Goal: Task Accomplishment & Management: Manage account settings

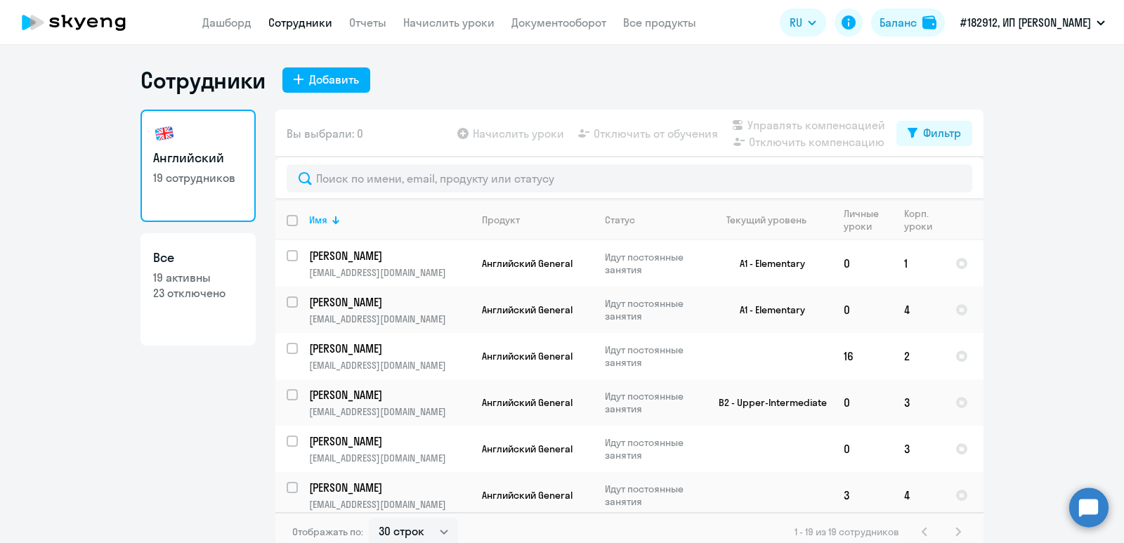
select select "30"
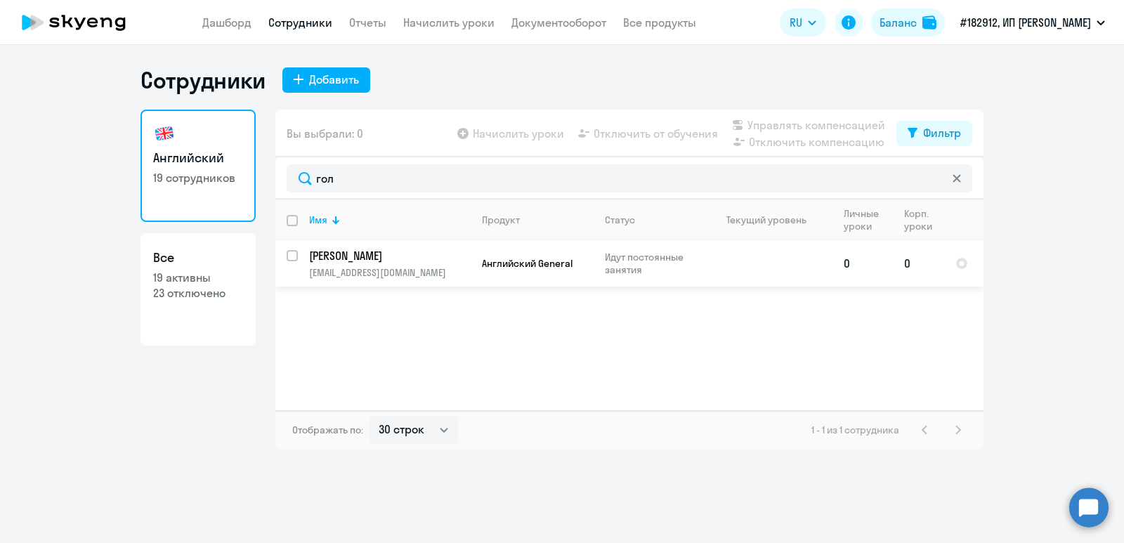
type input "гол"
click at [426, 32] on app-header "Дашборд Сотрудники Отчеты Начислить уроки Документооборот Все продукты Дашборд …" at bounding box center [562, 22] width 1124 height 45
click at [426, 29] on link "Начислить уроки" at bounding box center [448, 22] width 91 height 14
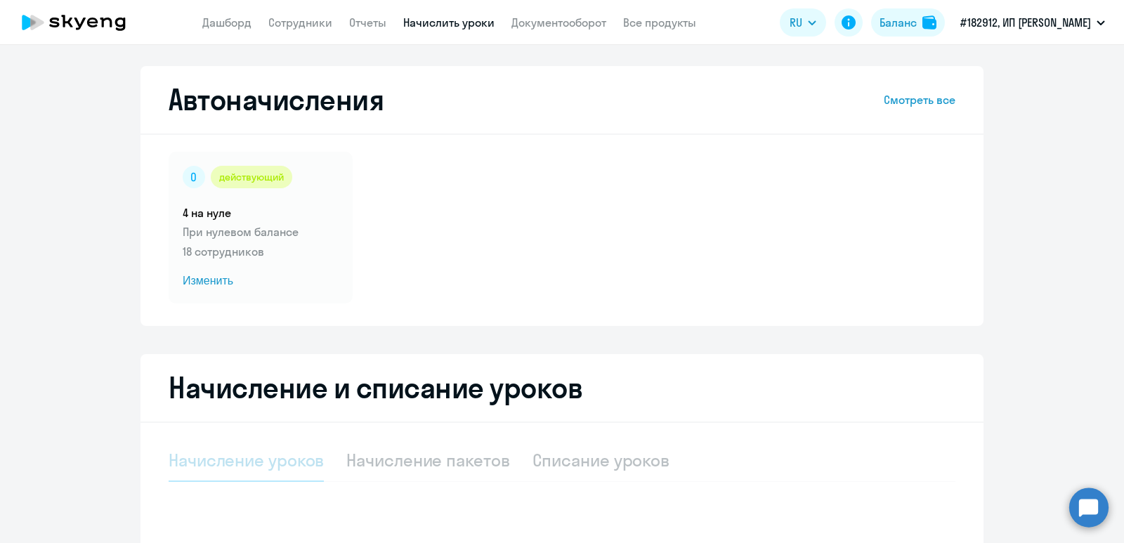
select select "10"
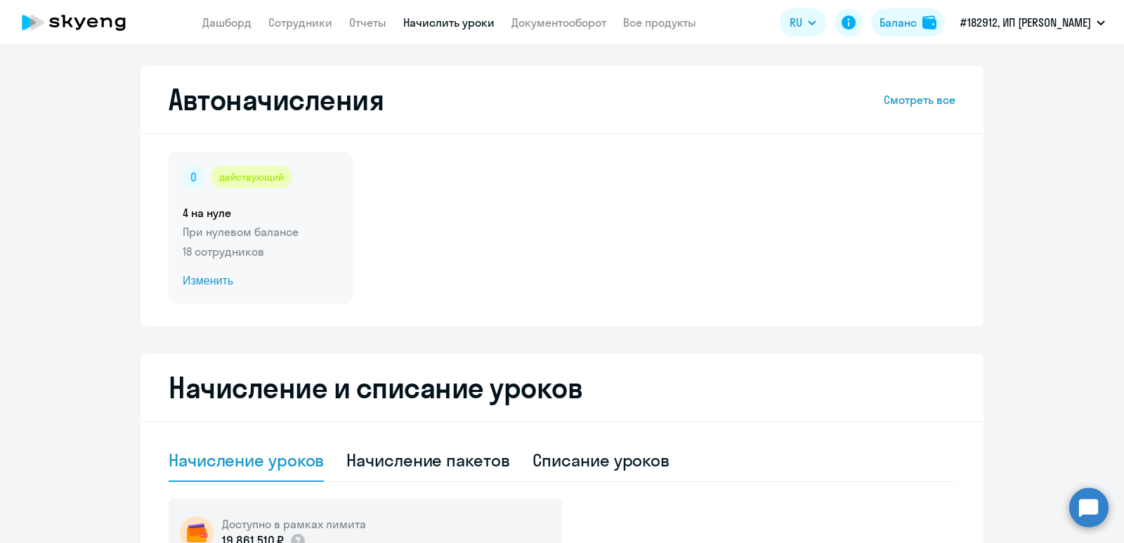
click at [192, 171] on circle at bounding box center [194, 177] width 22 height 22
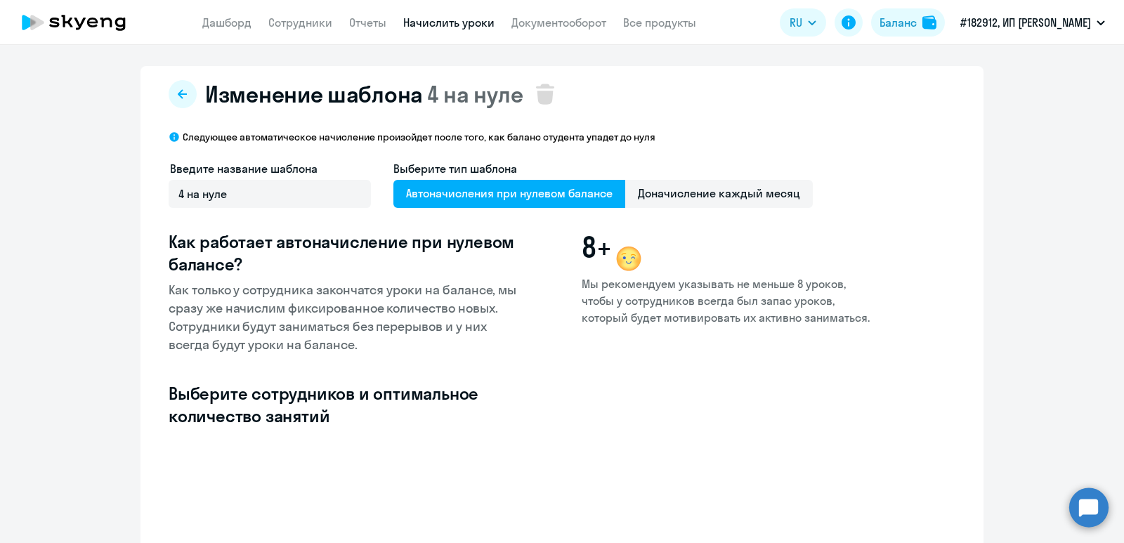
select select "10"
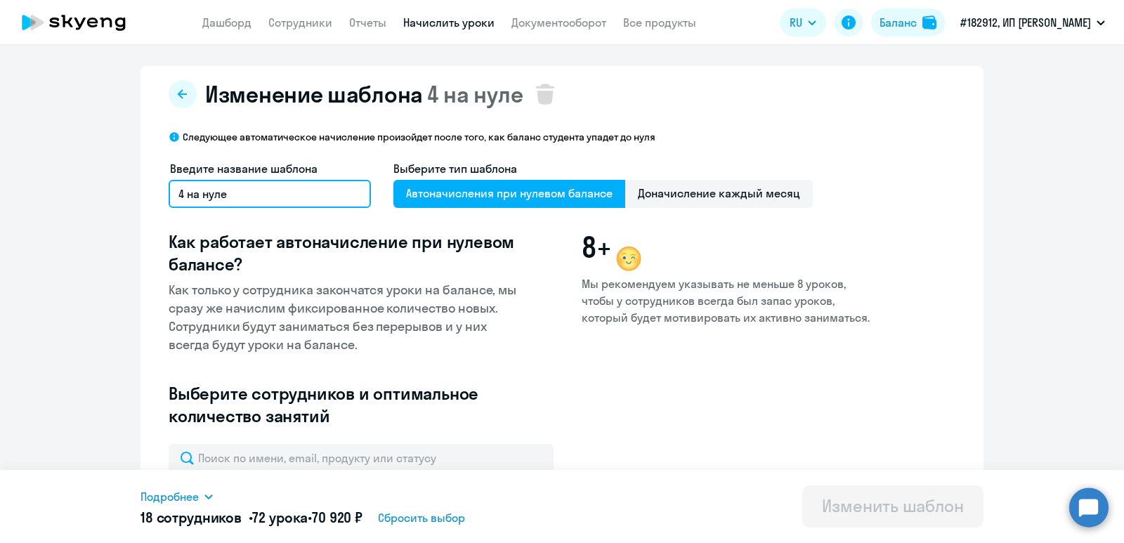
click at [230, 196] on input "4 на нуле" at bounding box center [270, 194] width 202 height 28
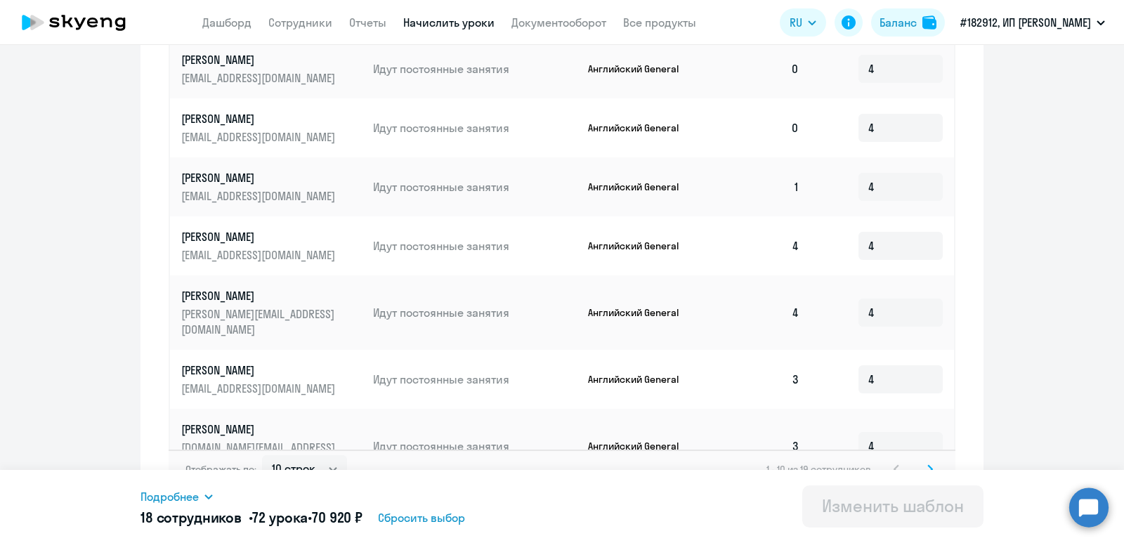
scroll to position [693, 0]
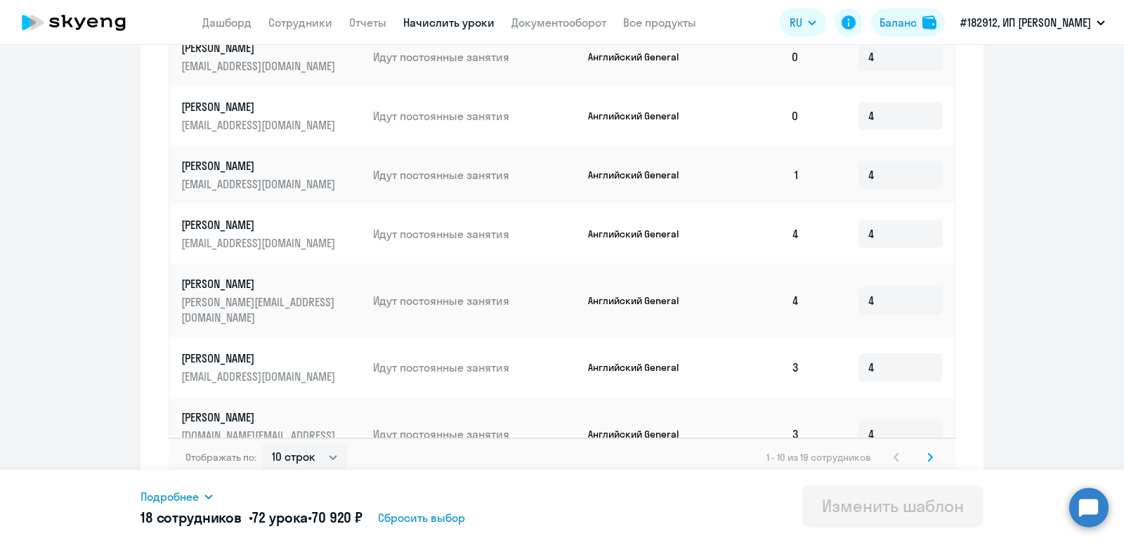
click at [923, 438] on div "Отображать по: 10 строк 30 строк 50 строк 1 - 10 из 19 сотрудников" at bounding box center [562, 457] width 787 height 39
click at [922, 449] on svg-icon at bounding box center [930, 457] width 17 height 17
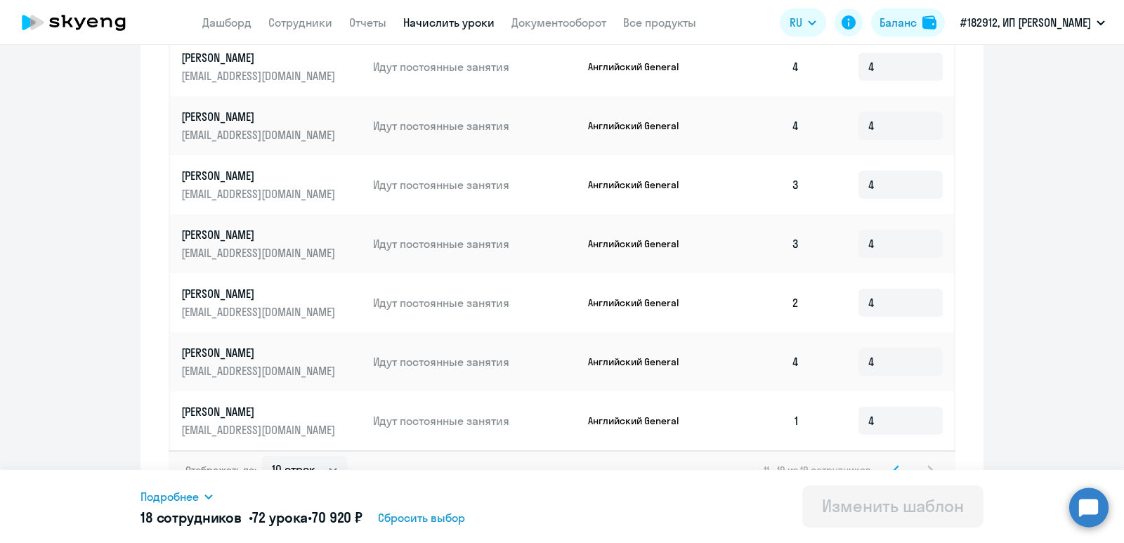
scroll to position [634, 0]
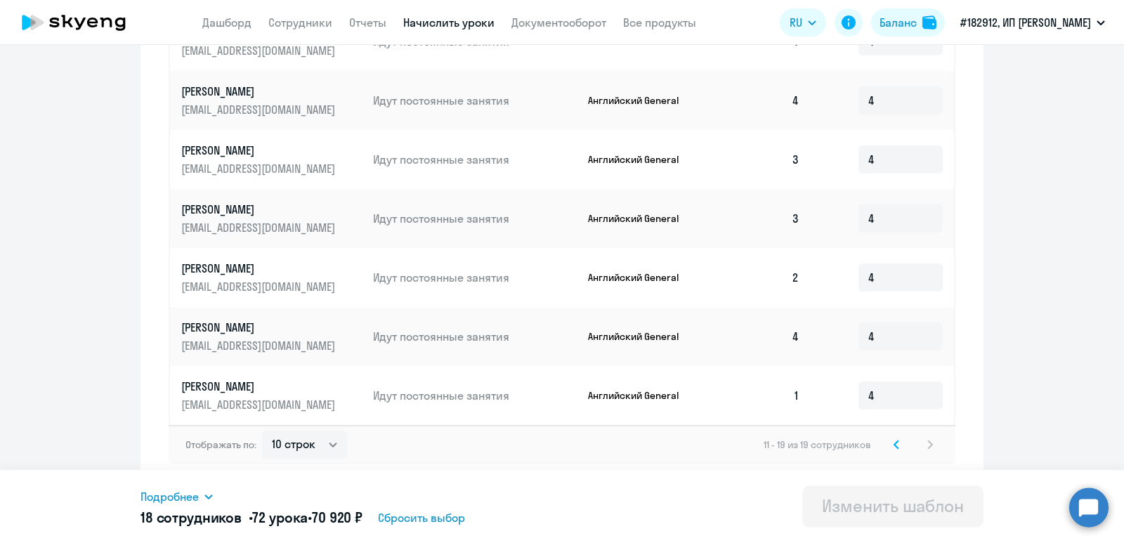
click at [895, 440] on svg-icon at bounding box center [896, 444] width 17 height 17
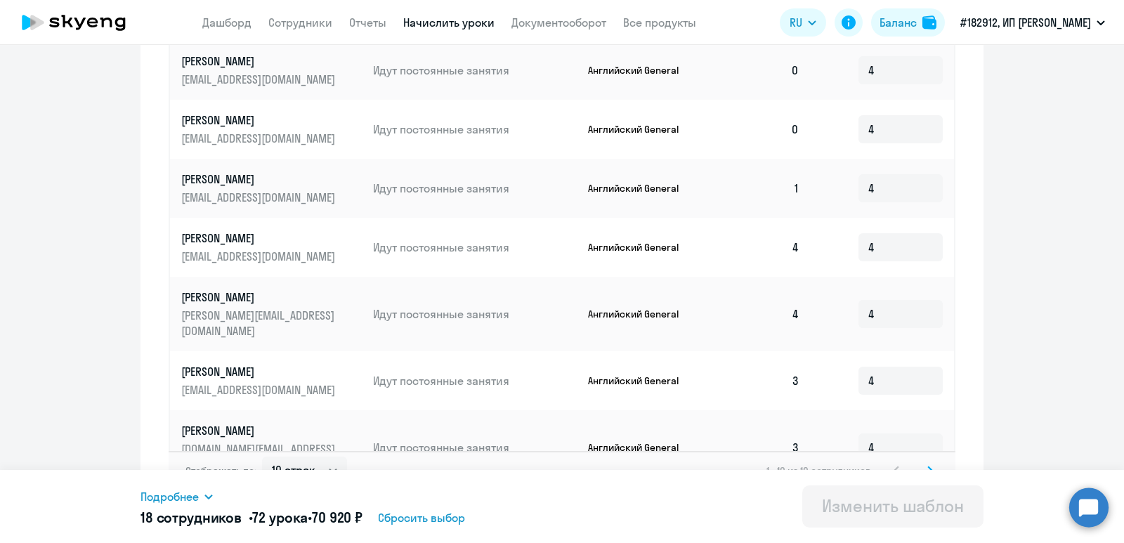
scroll to position [693, 0]
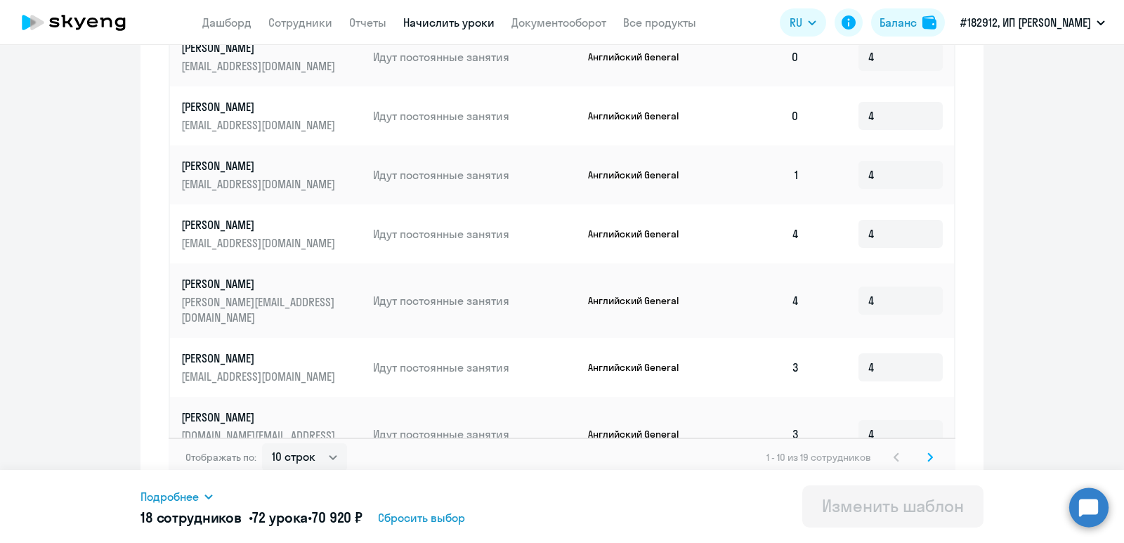
click at [880, 509] on div "Изменить шаблон" at bounding box center [893, 505] width 142 height 22
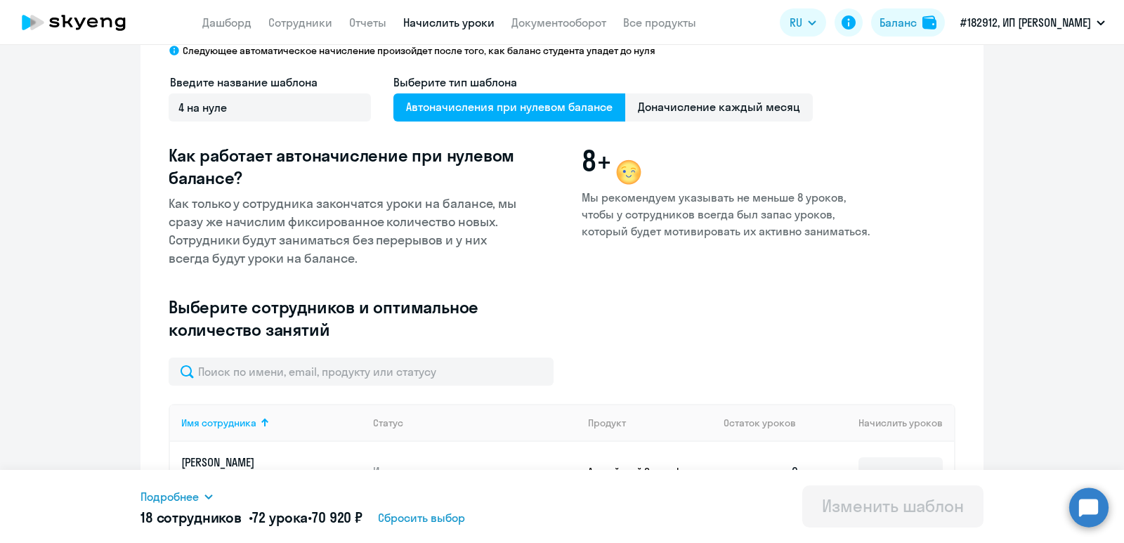
scroll to position [61, 0]
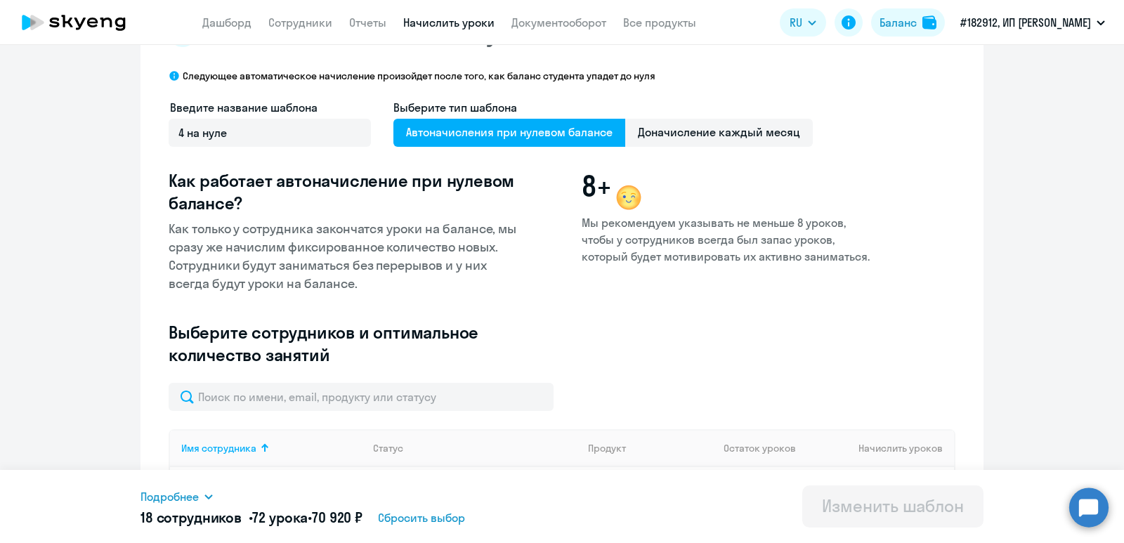
click at [443, 132] on span "Автоначисления при нулевом балансе" at bounding box center [509, 133] width 232 height 28
click at [0, 0] on input "Автоначисления при нулевом балансе" at bounding box center [0, 0] width 0 height 0
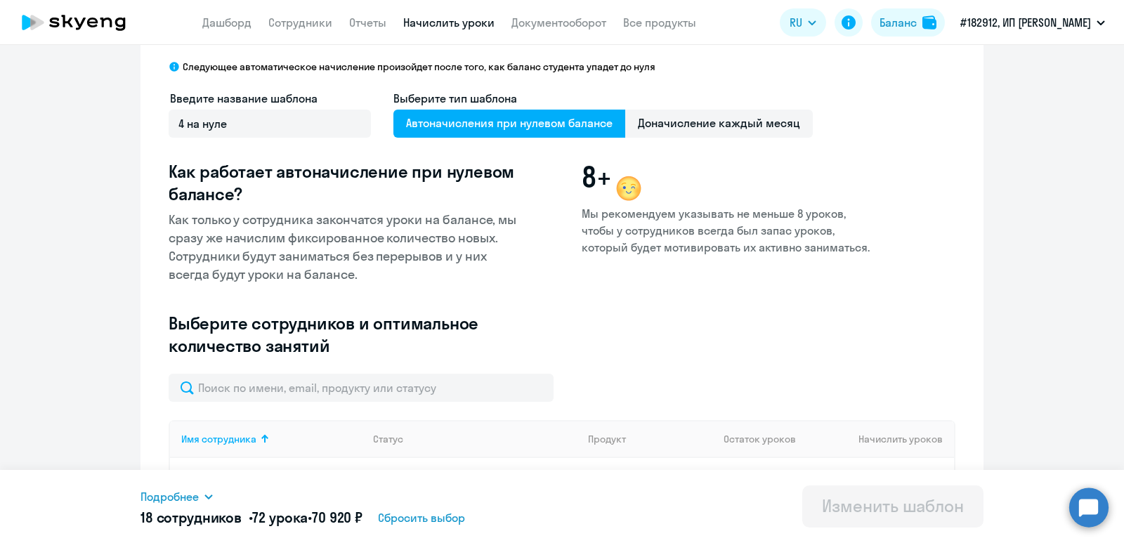
scroll to position [0, 0]
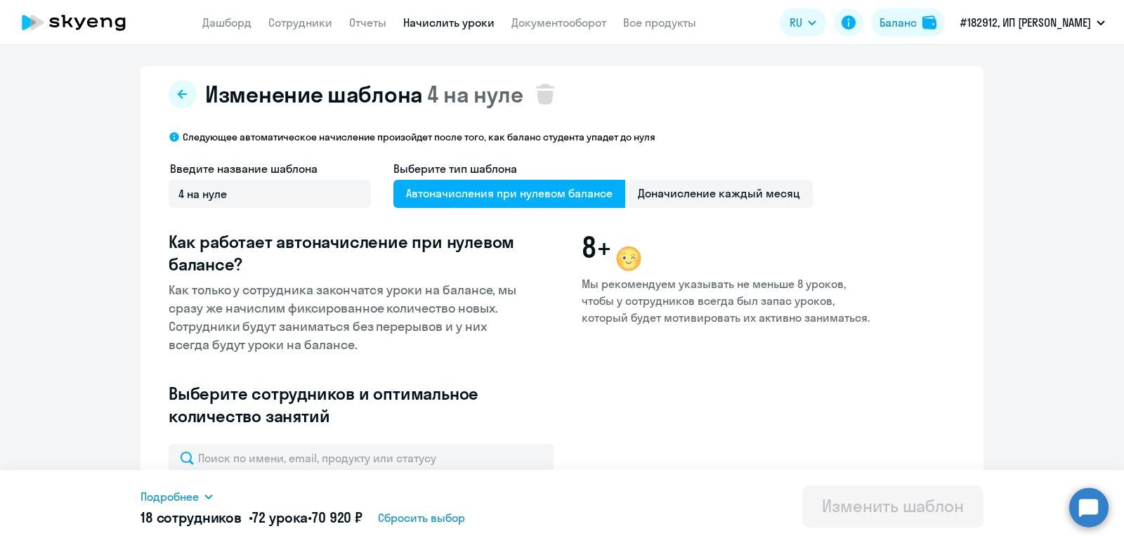
click at [437, 23] on link "Начислить уроки" at bounding box center [448, 22] width 91 height 14
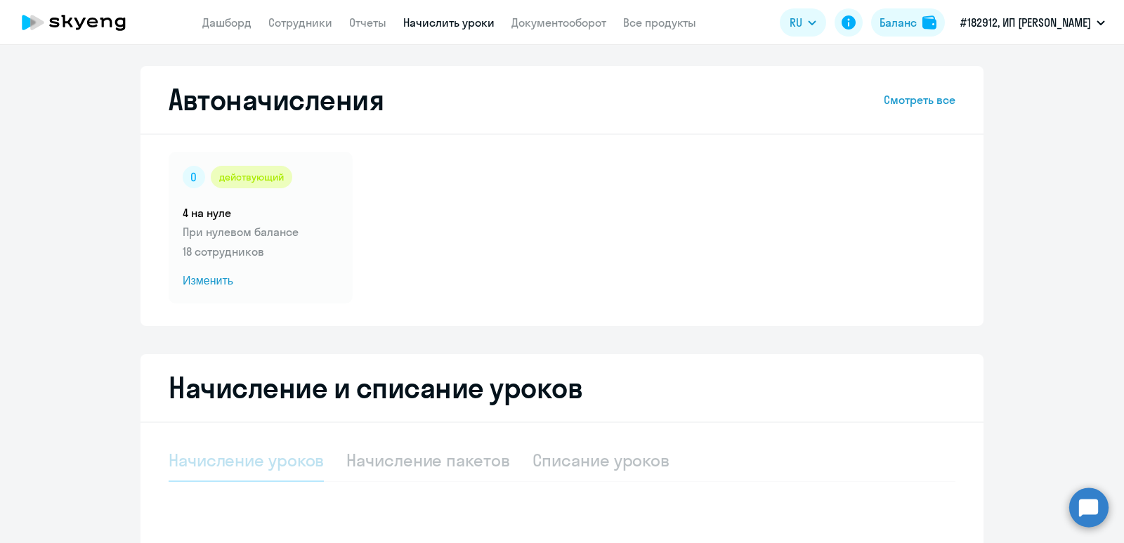
select select "10"
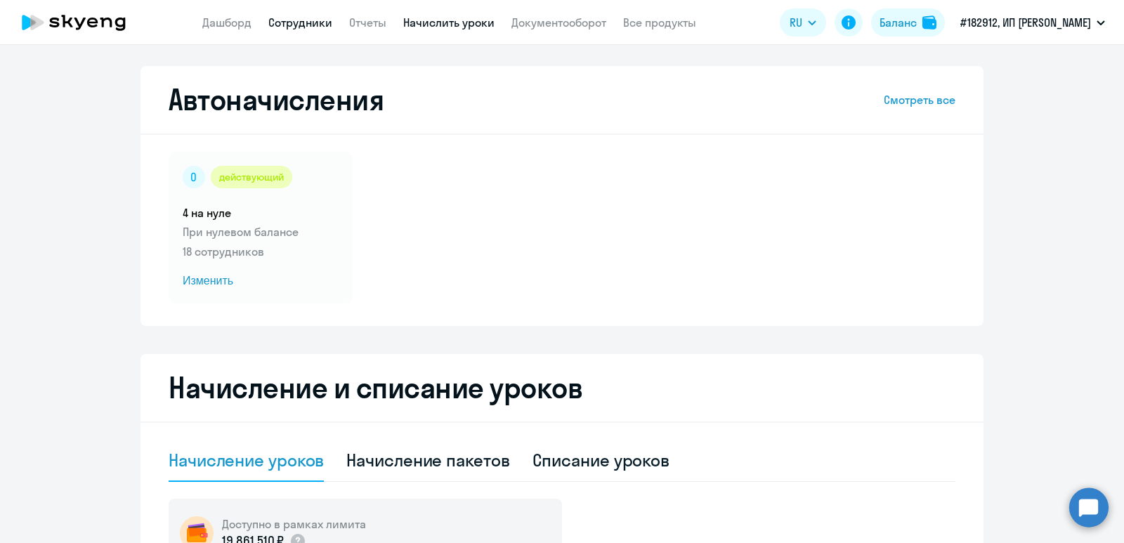
click at [286, 20] on link "Сотрудники" at bounding box center [300, 22] width 64 height 14
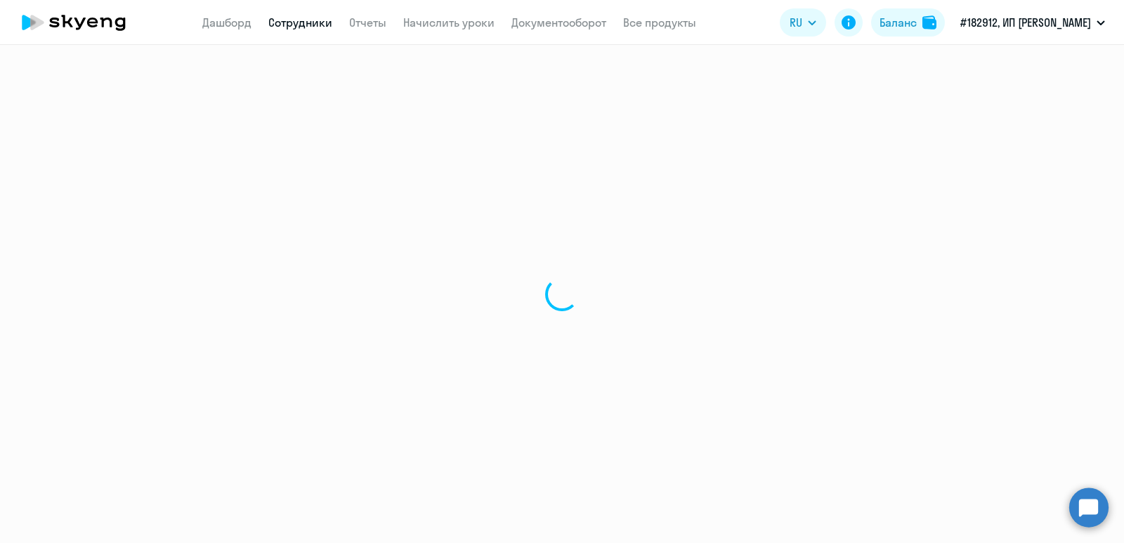
select select "30"
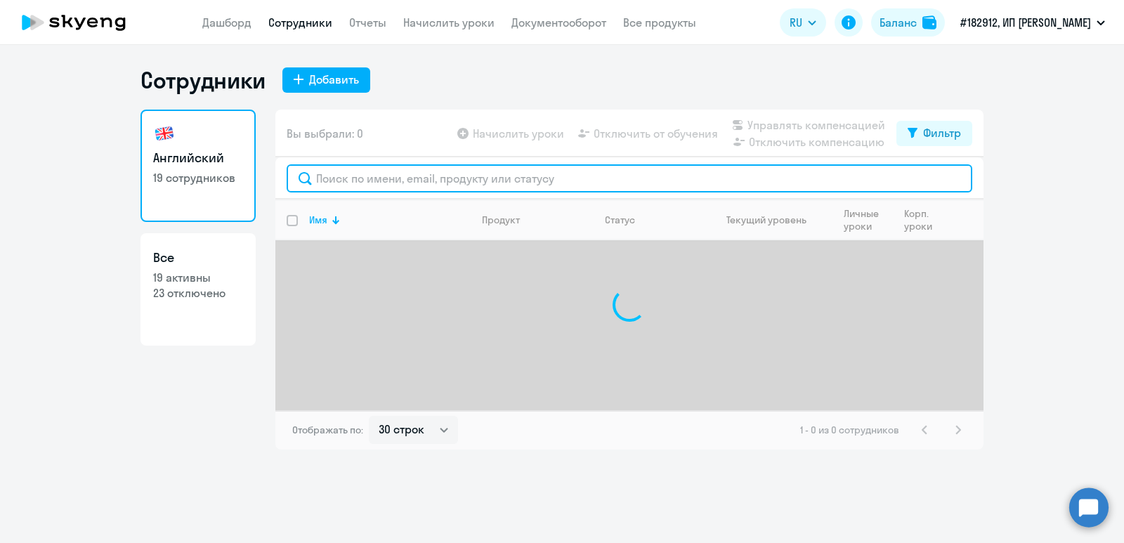
click at [434, 181] on input "text" at bounding box center [630, 178] width 686 height 28
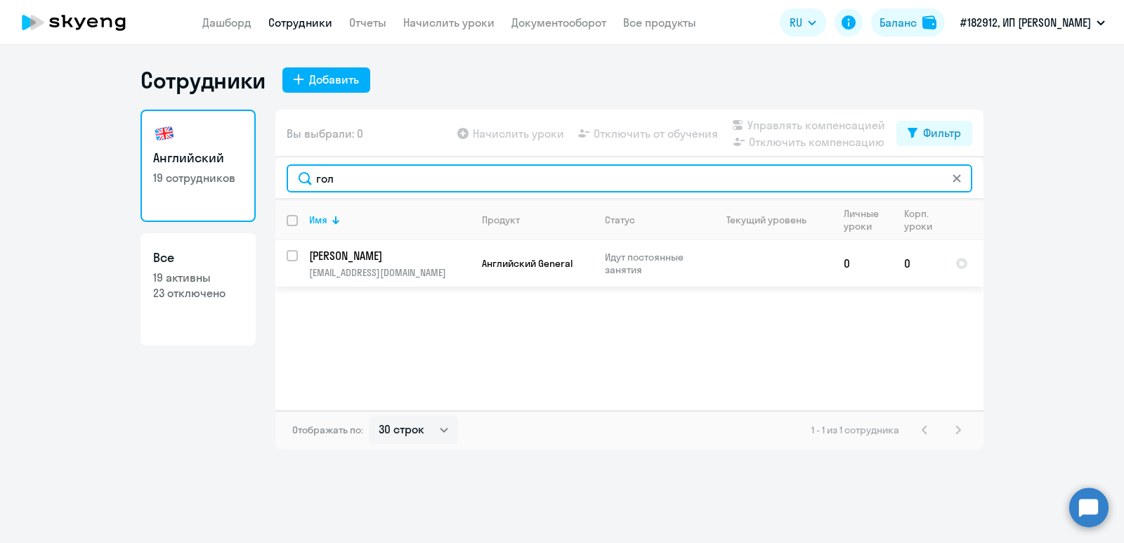
type input "гол"
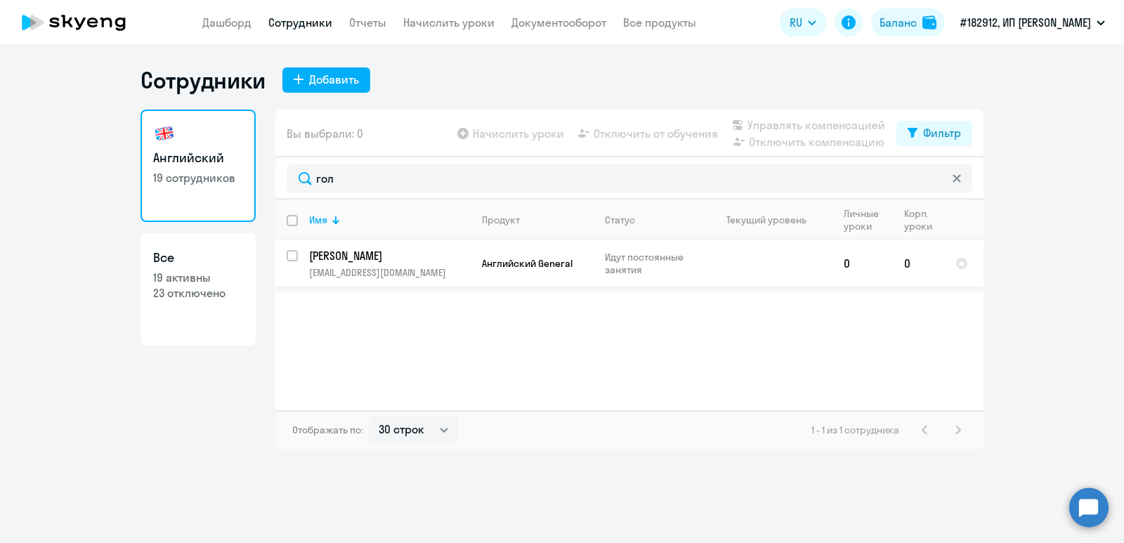
click at [421, 258] on p "[PERSON_NAME]" at bounding box center [388, 255] width 159 height 15
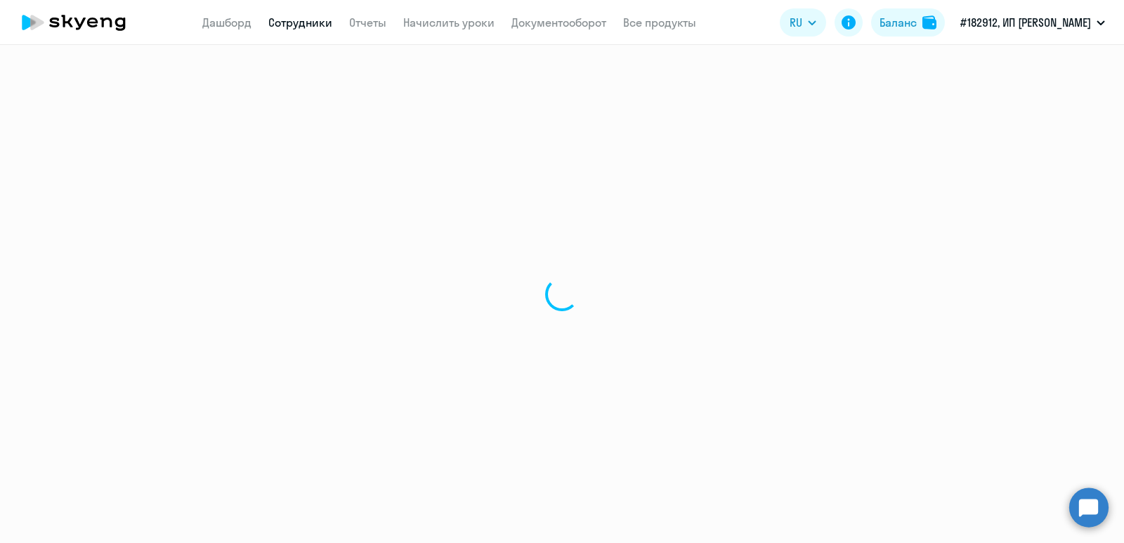
select select "english"
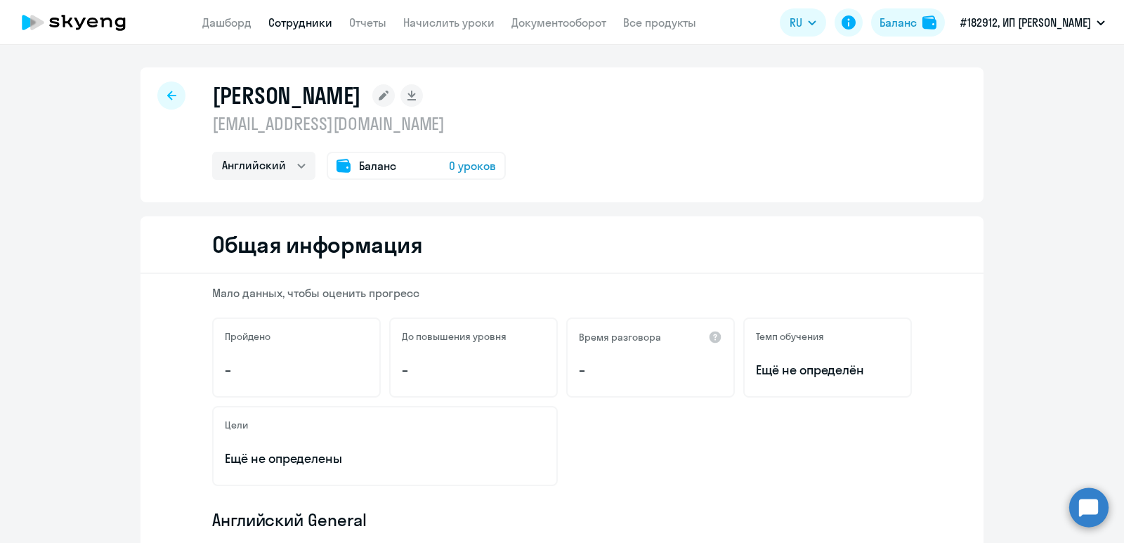
click at [457, 152] on div "Баланс 0 уроков" at bounding box center [416, 166] width 179 height 28
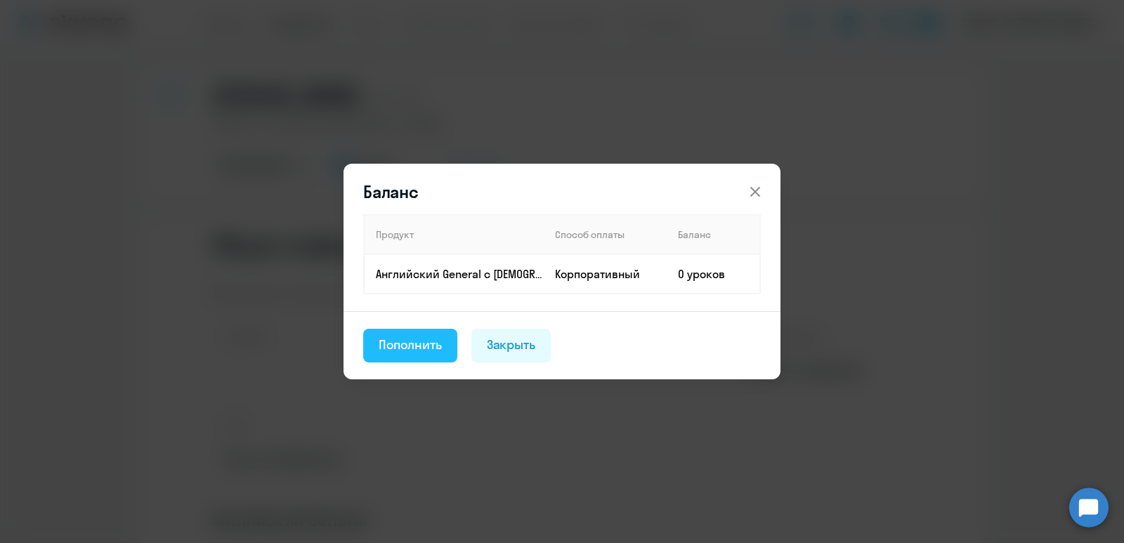
click at [421, 353] on div "Пополнить" at bounding box center [410, 345] width 63 height 18
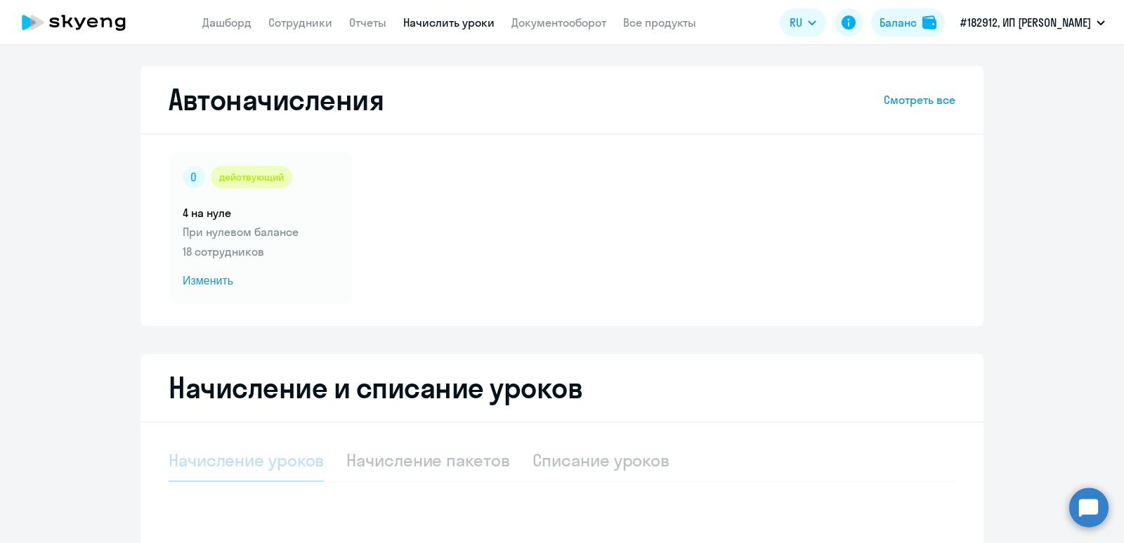
select select "10"
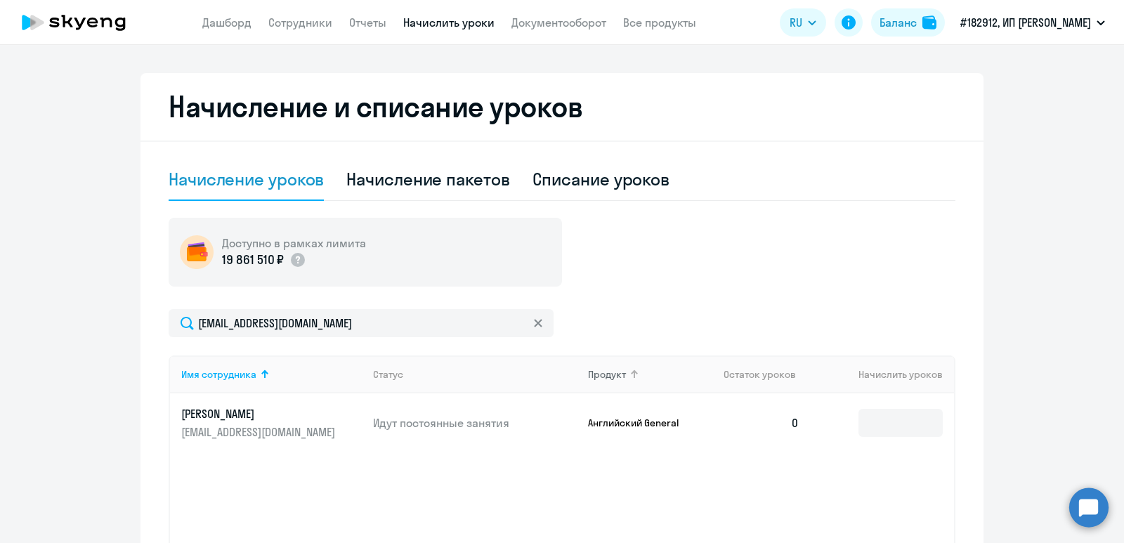
scroll to position [351, 0]
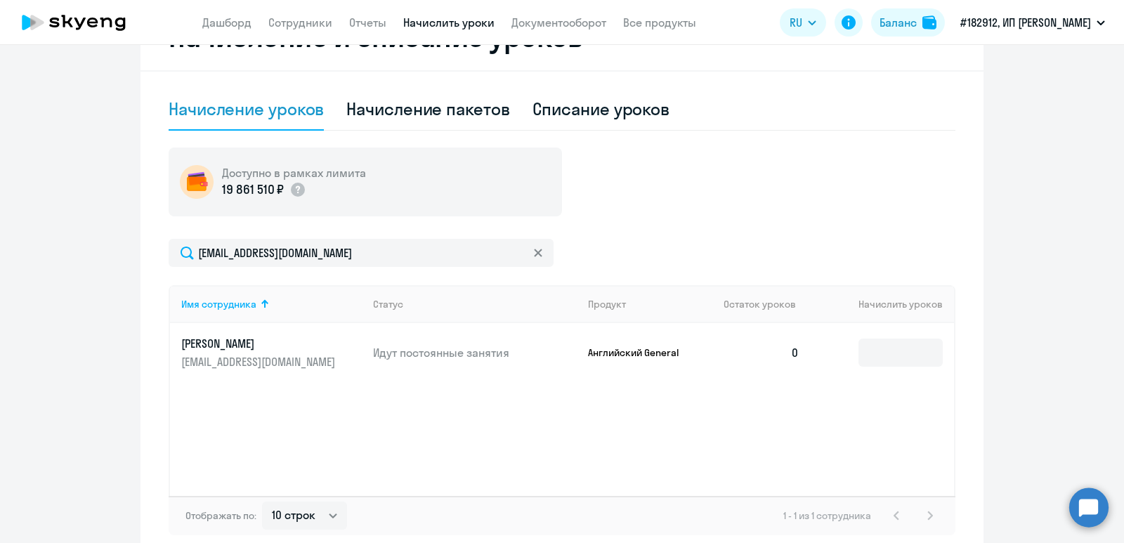
click at [846, 348] on td at bounding box center [882, 352] width 143 height 59
click at [869, 356] on input at bounding box center [900, 353] width 84 height 28
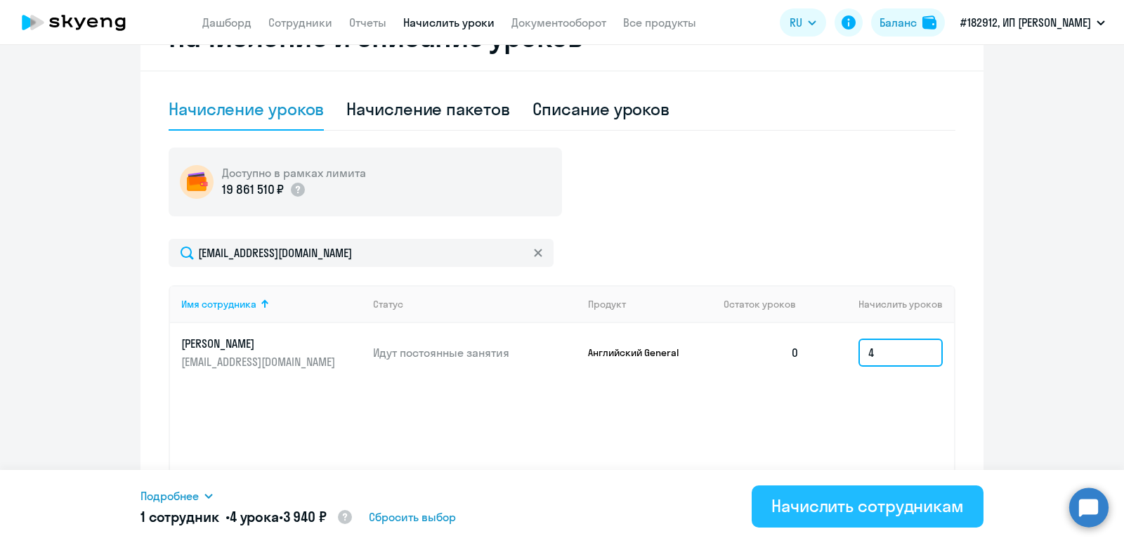
type input "4"
click at [865, 506] on div "Начислить сотрудникам" at bounding box center [867, 505] width 192 height 22
